Goal: Navigation & Orientation: Find specific page/section

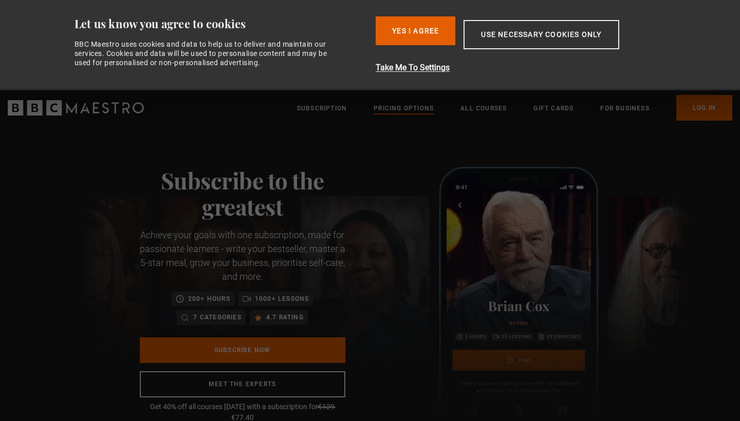
click at [404, 108] on link "Pricing Options" at bounding box center [404, 108] width 60 height 10
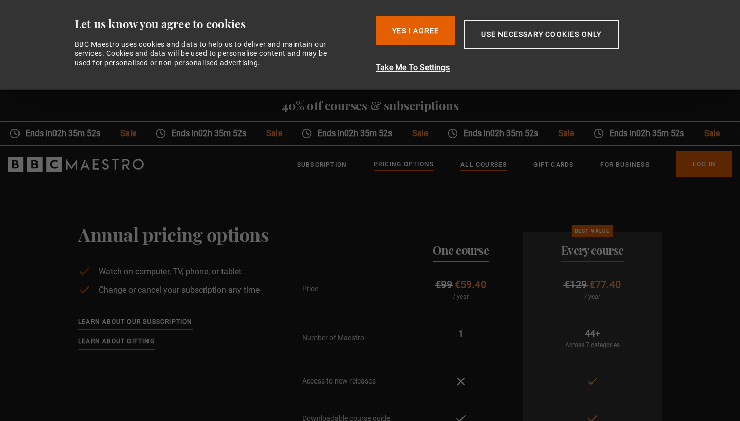
click at [476, 163] on link "All Courses" at bounding box center [484, 165] width 46 height 10
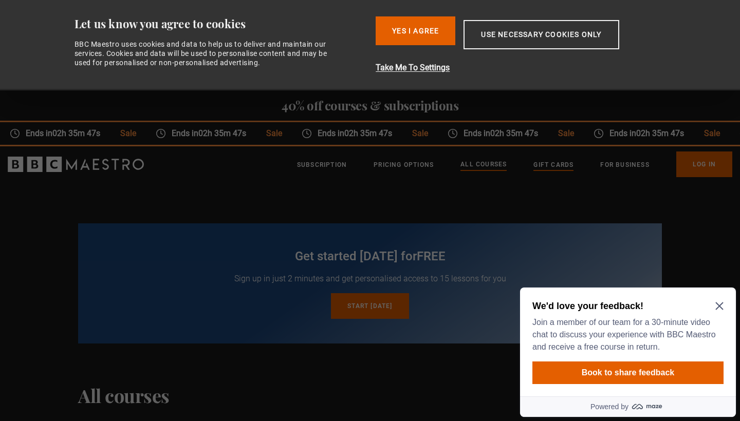
click at [553, 163] on link "Gift Cards" at bounding box center [554, 165] width 40 height 10
